Goal: Use online tool/utility: Use online tool/utility

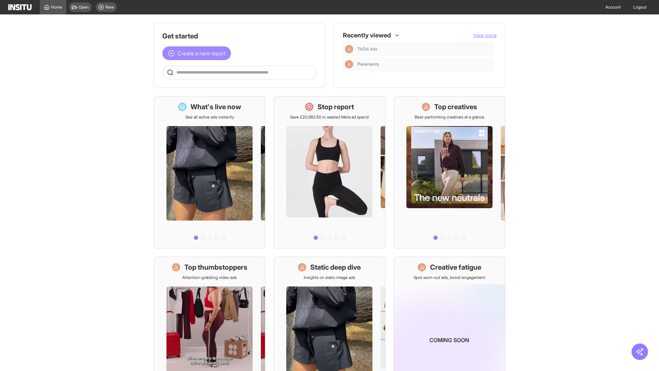
click at [199, 53] on span "Create a new report" at bounding box center [202, 53] width 48 height 8
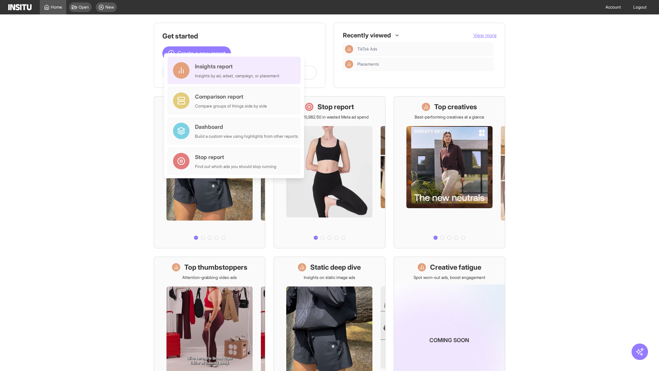
click at [236, 70] on div "Insights report Insights by ad, adset, campaign, or placement" at bounding box center [237, 70] width 84 height 16
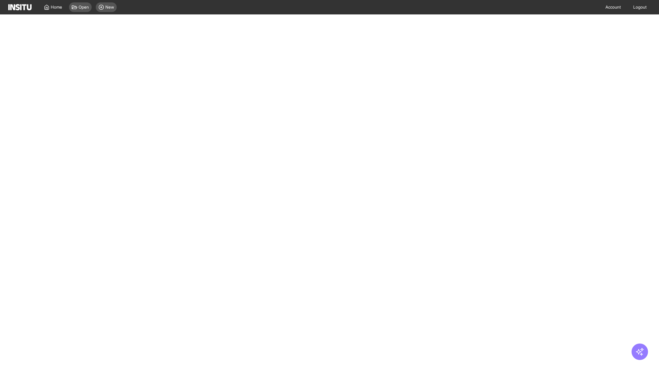
select select "**"
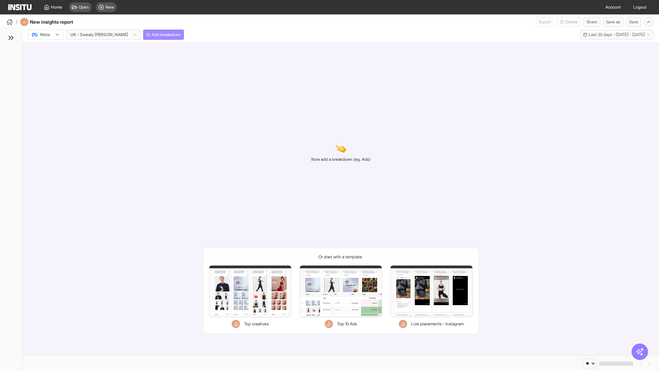
click at [152, 35] on span "Add breakdown" at bounding box center [166, 34] width 29 height 5
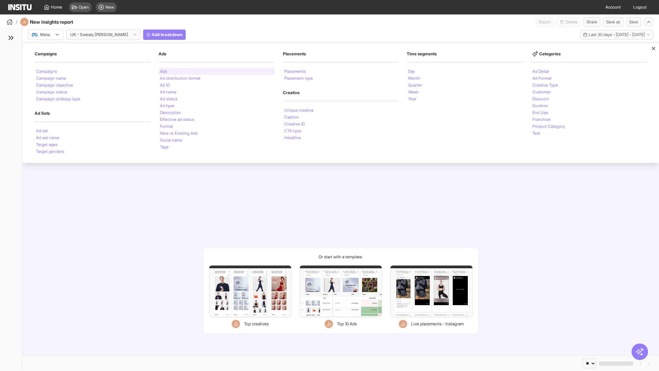
click at [163, 71] on li "Ads" at bounding box center [163, 71] width 7 height 4
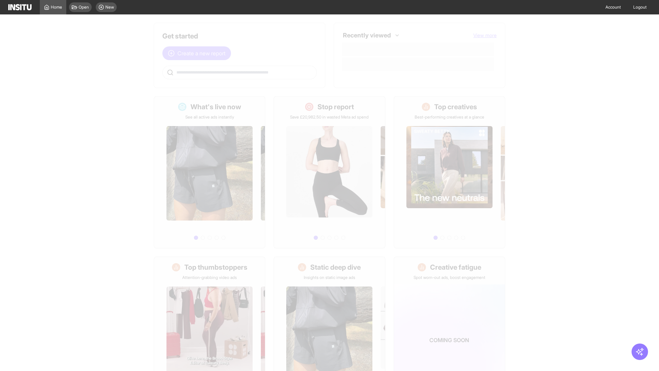
click at [199, 53] on span "Create a new report" at bounding box center [202, 53] width 48 height 8
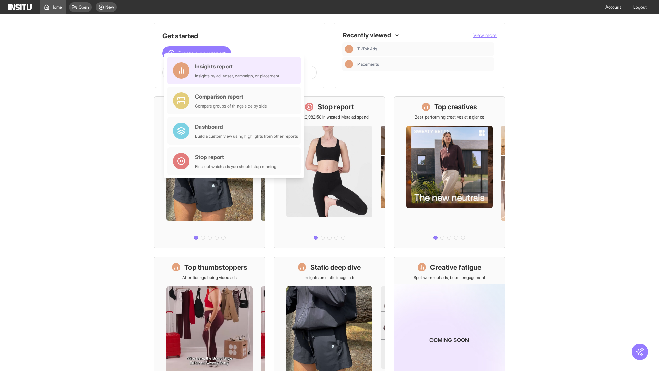
click at [236, 70] on div "Insights report Insights by ad, adset, campaign, or placement" at bounding box center [237, 70] width 84 height 16
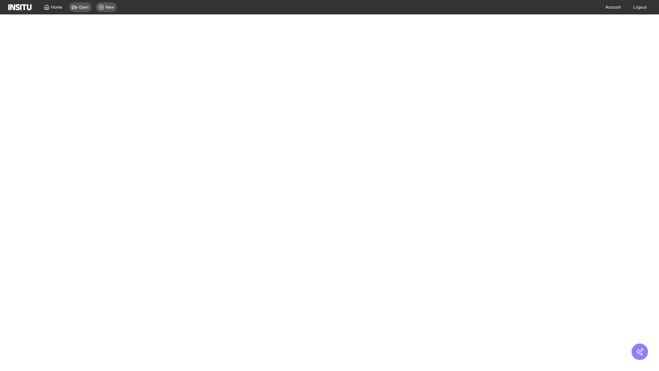
select select "**"
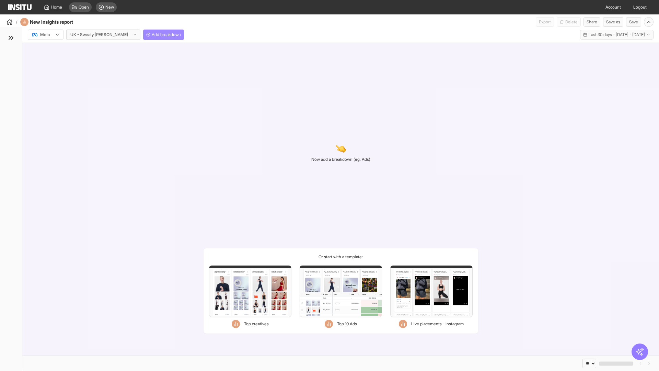
click at [152, 35] on span "Add breakdown" at bounding box center [166, 34] width 29 height 5
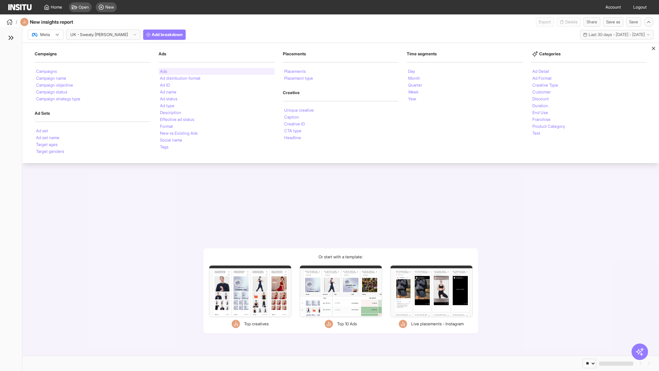
click at [163, 71] on li "Ads" at bounding box center [163, 71] width 7 height 4
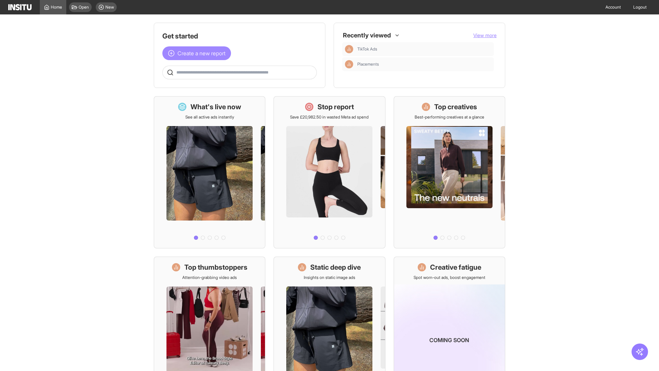
click at [199, 53] on span "Create a new report" at bounding box center [202, 53] width 48 height 8
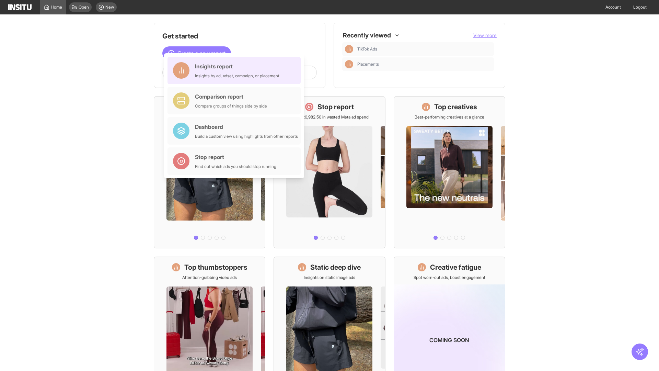
click at [236, 70] on div "Insights report Insights by ad, adset, campaign, or placement" at bounding box center [237, 70] width 84 height 16
